Goal: Task Accomplishment & Management: Manage account settings

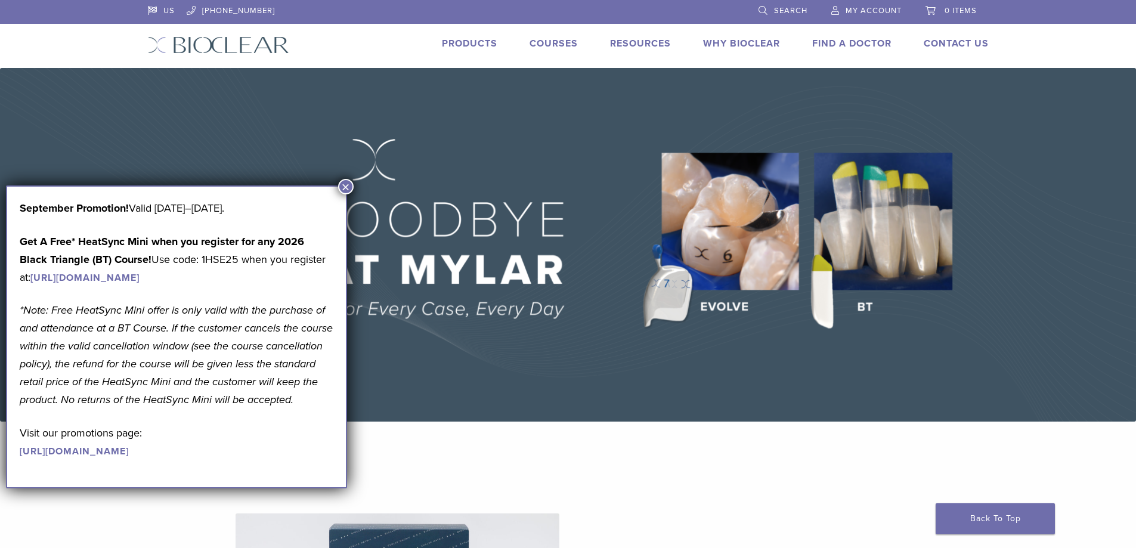
click at [854, 6] on span "My Account" at bounding box center [874, 11] width 56 height 10
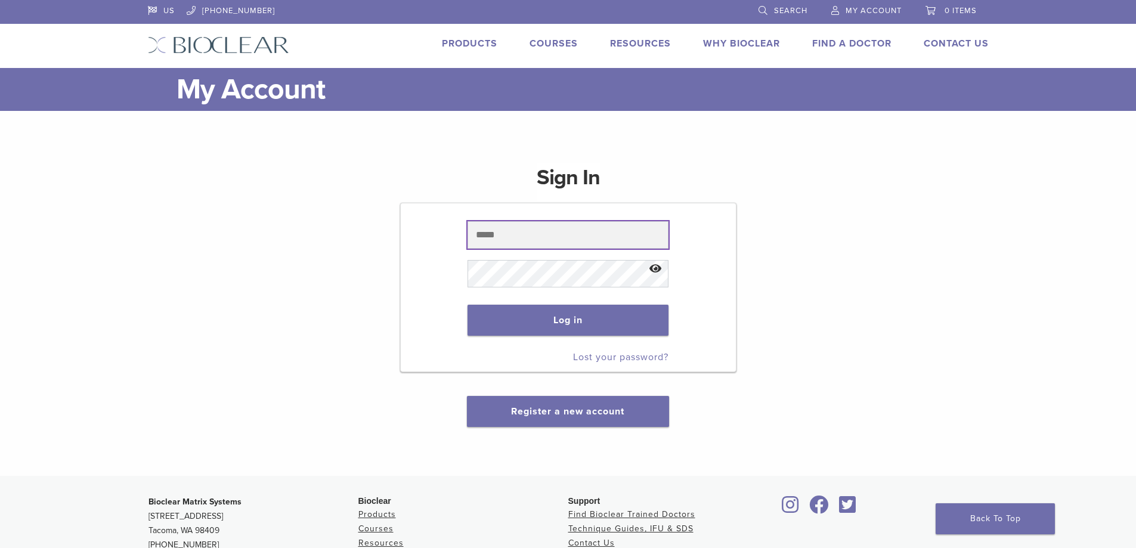
type input "**********"
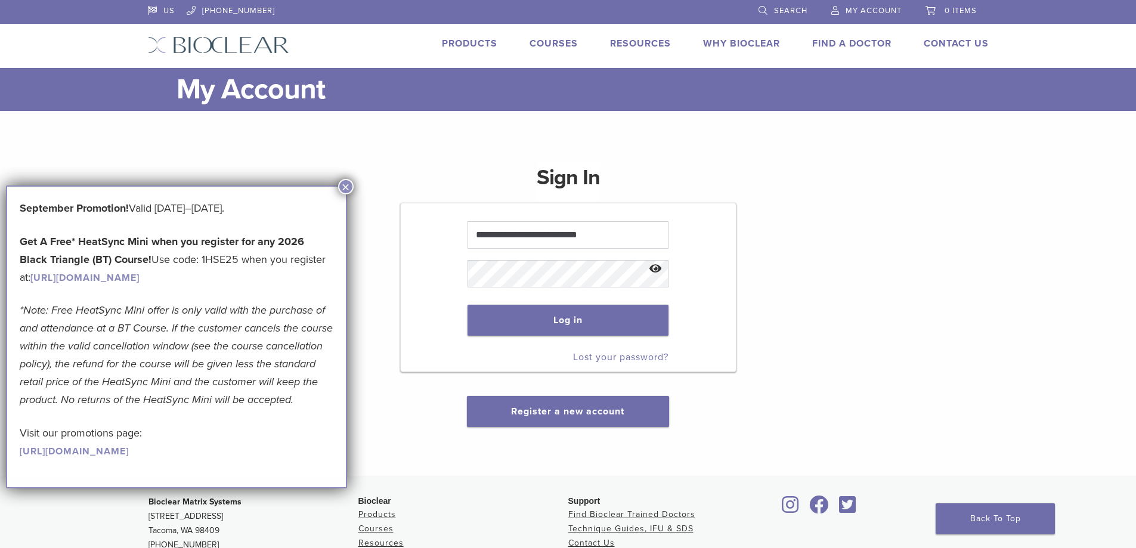
click at [659, 267] on button "Show password" at bounding box center [656, 269] width 26 height 30
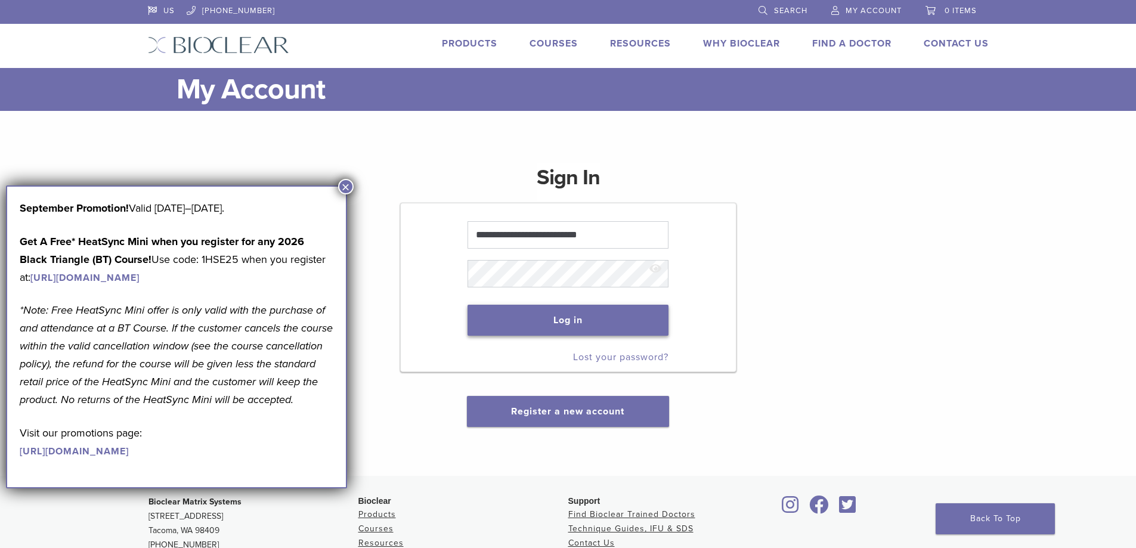
click at [608, 315] on button "Log in" at bounding box center [568, 320] width 201 height 31
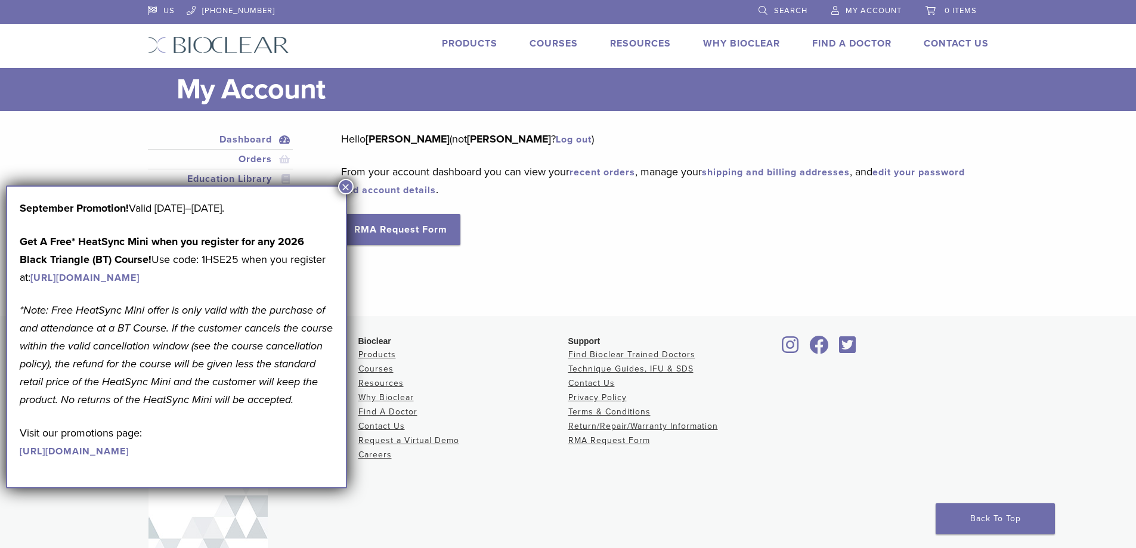
click at [883, 7] on span "My Account" at bounding box center [874, 11] width 56 height 10
click at [857, 11] on span "My Account" at bounding box center [874, 11] width 56 height 10
click at [348, 190] on button "×" at bounding box center [346, 187] width 16 height 16
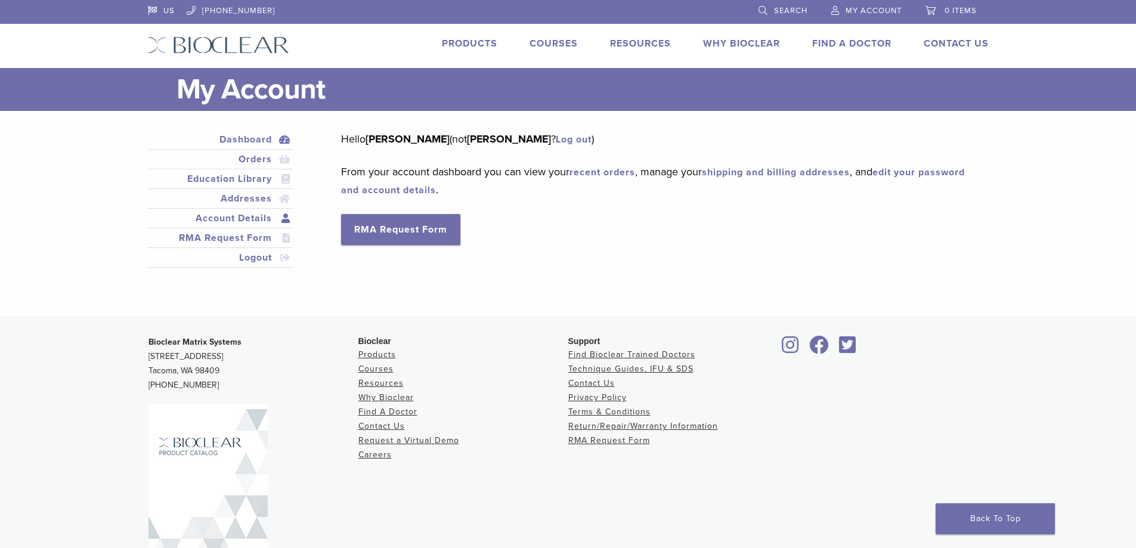
click at [263, 220] on link "Account Details" at bounding box center [220, 218] width 141 height 14
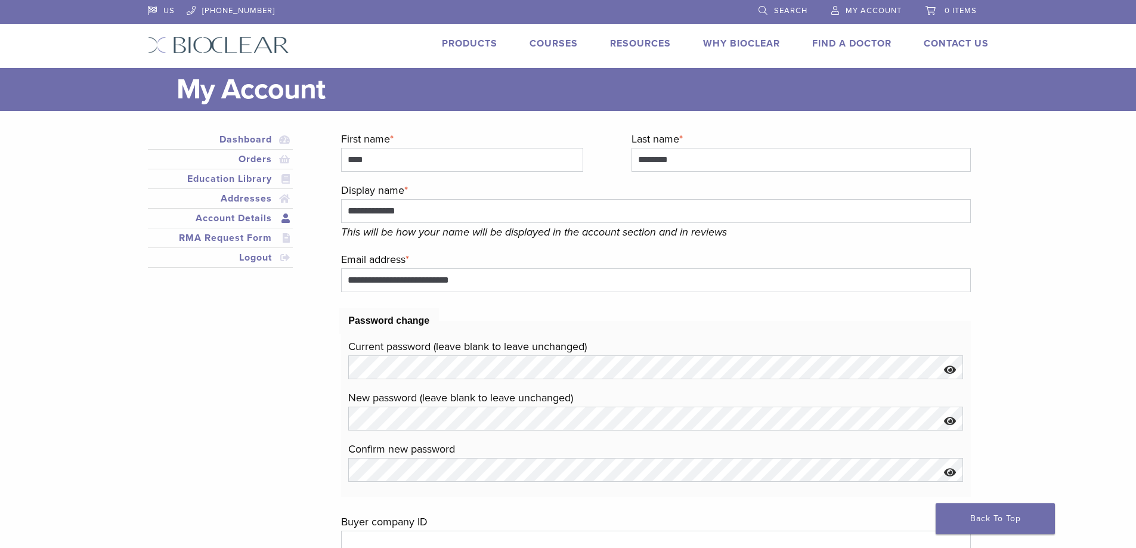
click at [864, 11] on span "My Account" at bounding box center [874, 11] width 56 height 10
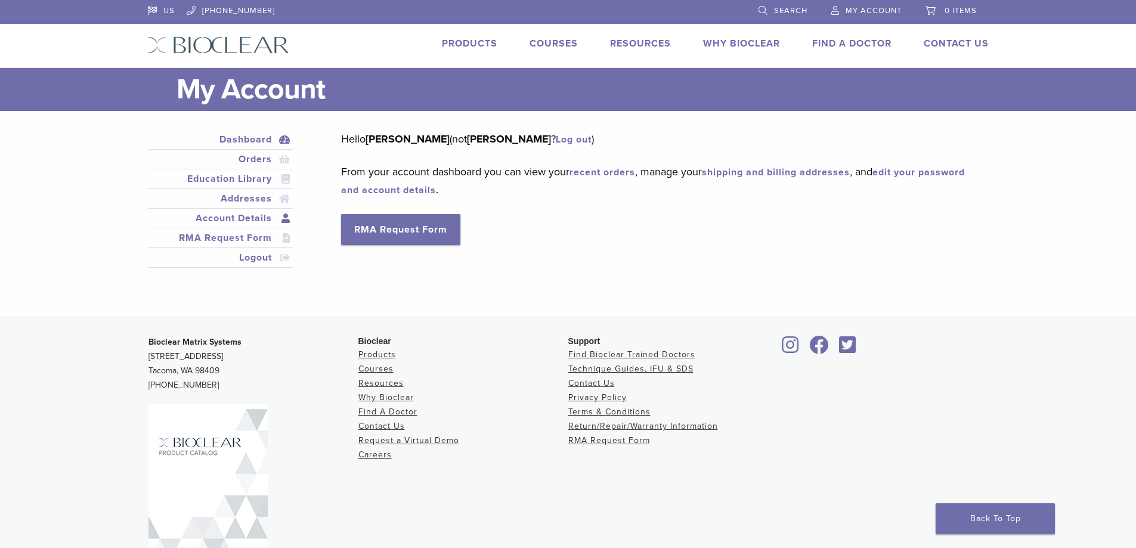
click at [232, 219] on link "Account Details" at bounding box center [220, 218] width 141 height 14
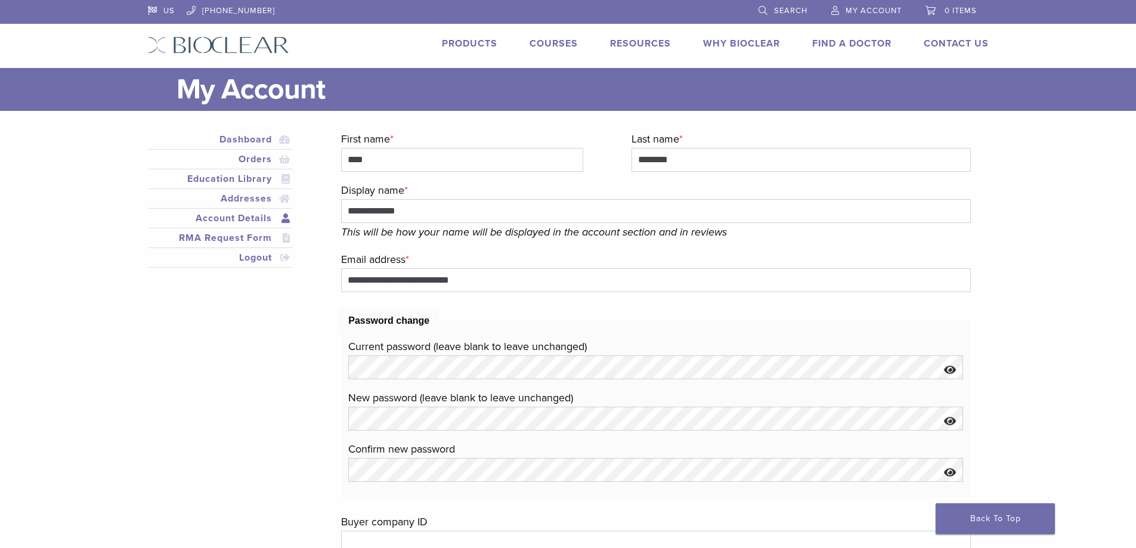
click at [886, 13] on span "My Account" at bounding box center [874, 11] width 56 height 10
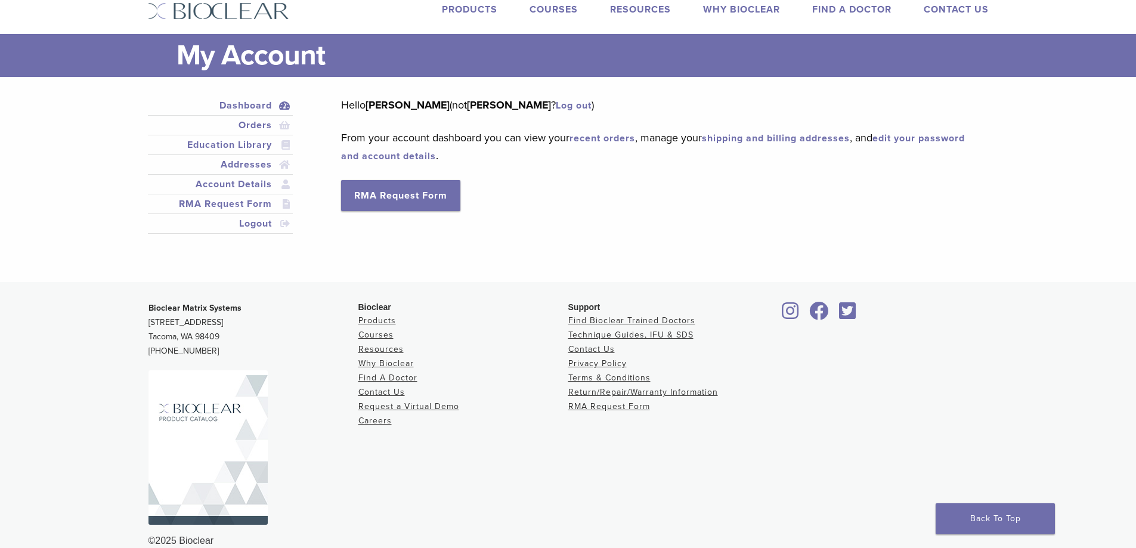
scroll to position [53, 0]
